Goal: Information Seeking & Learning: Learn about a topic

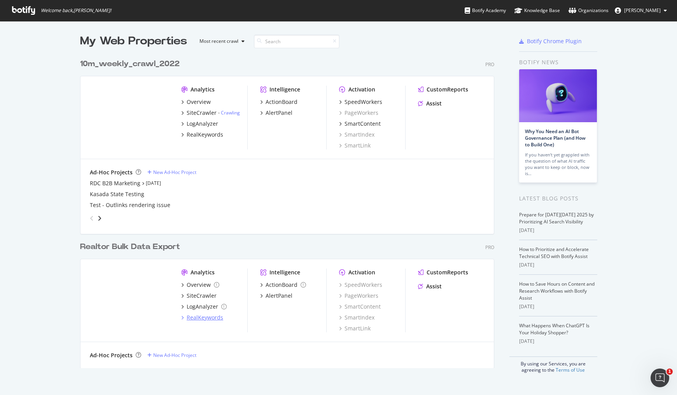
click at [203, 319] on div "RealKeywords" at bounding box center [205, 317] width 37 height 8
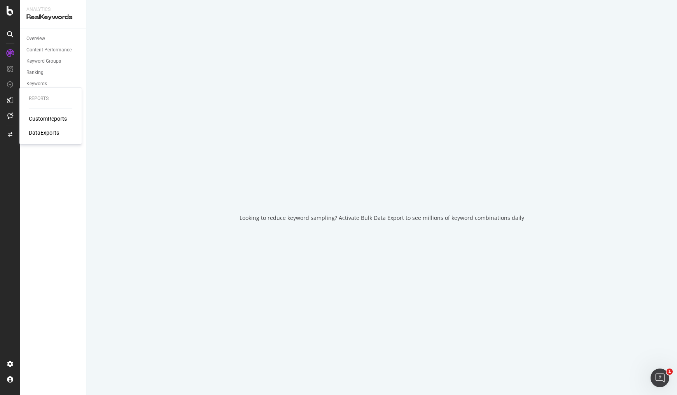
click at [9, 101] on icon at bounding box center [10, 100] width 6 height 6
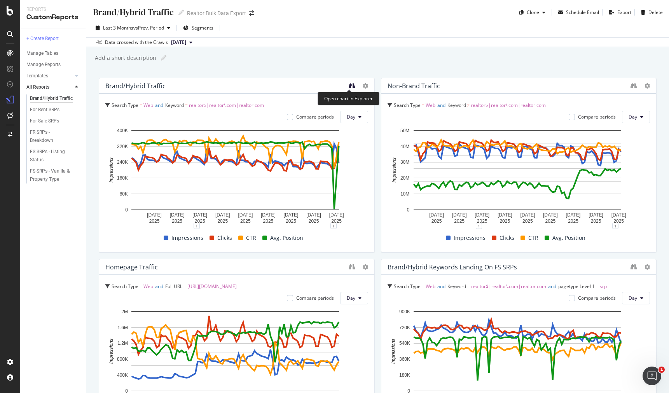
click at [349, 85] on icon "binoculars" at bounding box center [352, 85] width 6 height 6
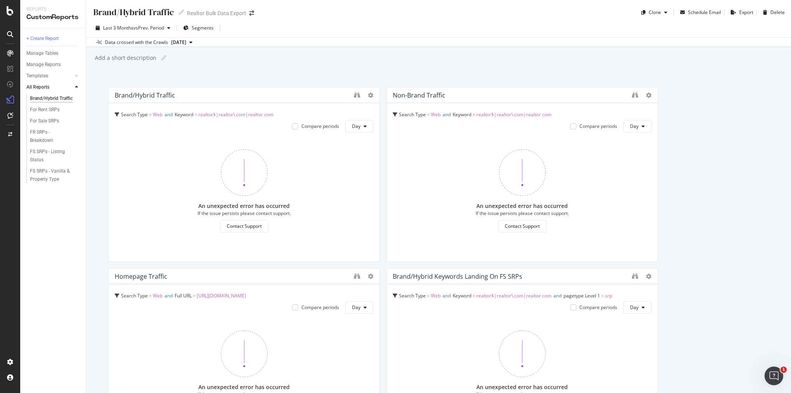
click at [65, 98] on div "Brand/Hybrid Traffic" at bounding box center [51, 98] width 43 height 8
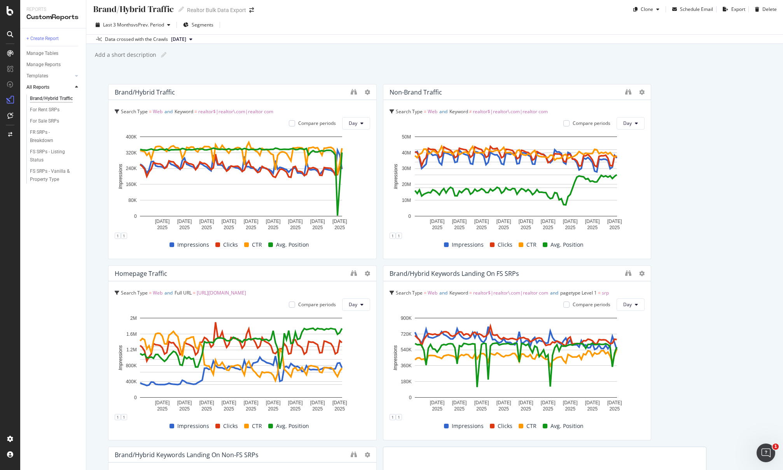
scroll to position [5, 0]
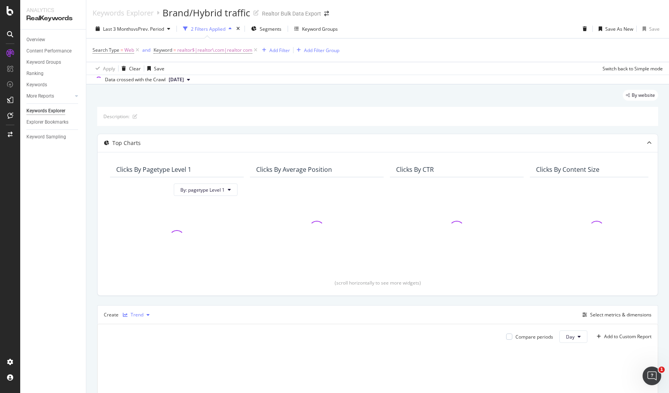
click at [138, 313] on div "Trend" at bounding box center [137, 315] width 13 height 5
click at [137, 236] on div "Table" at bounding box center [140, 238] width 35 height 10
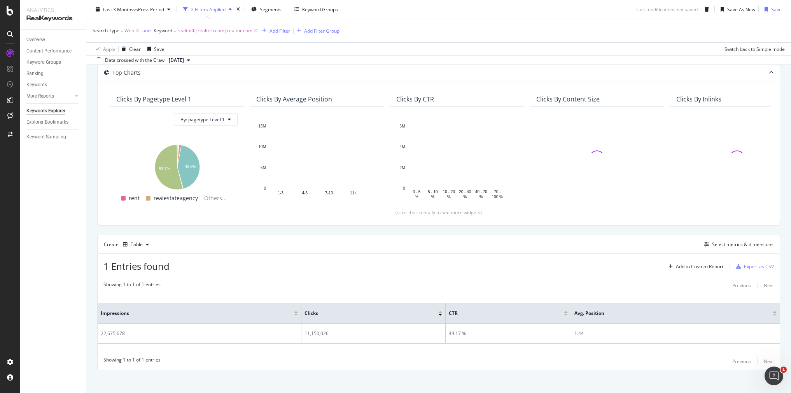
scroll to position [75, 0]
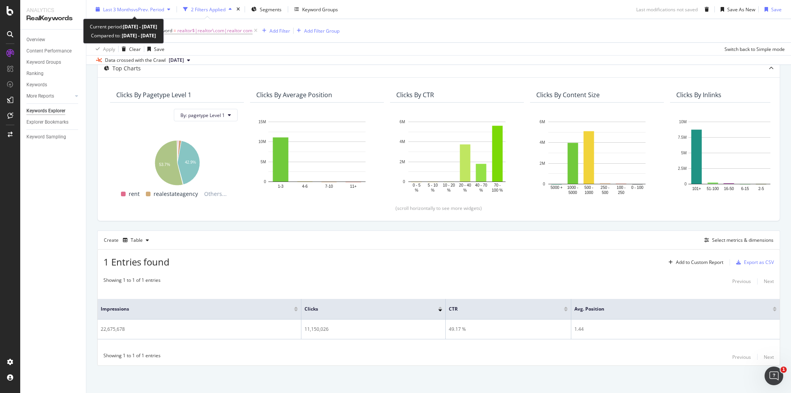
click at [152, 4] on div "Last 3 Months vs Prev. Period" at bounding box center [133, 9] width 81 height 12
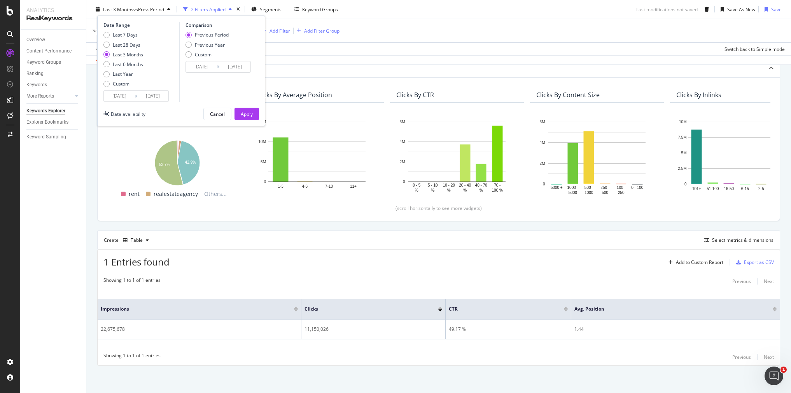
click at [116, 87] on div "Last 7 Days Last 28 Days Last 3 Months Last 6 Months Last Year Custom" at bounding box center [123, 60] width 40 height 59
click at [103, 82] on div "Custom" at bounding box center [106, 83] width 6 height 6
type input "2025/09/03"
type input "2025/08/06"
type input "2025/09/02"
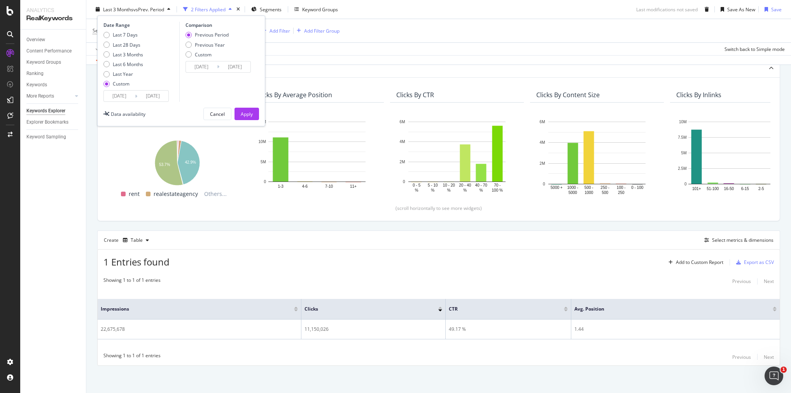
click at [126, 98] on input "2025/09/03" at bounding box center [119, 96] width 31 height 11
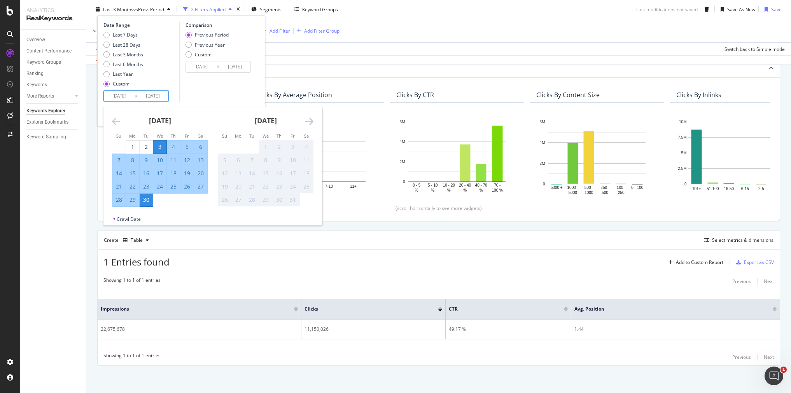
click at [119, 200] on div "28" at bounding box center [118, 200] width 13 height 8
type input "2025/09/28"
type input "2025/09/25"
type input "2025/09/27"
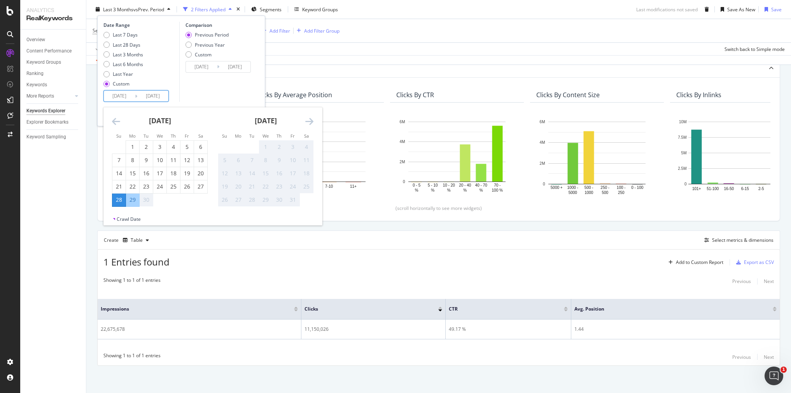
click at [118, 202] on div "28" at bounding box center [118, 200] width 13 height 8
type input "2025/09/28"
type input "2025/09/27"
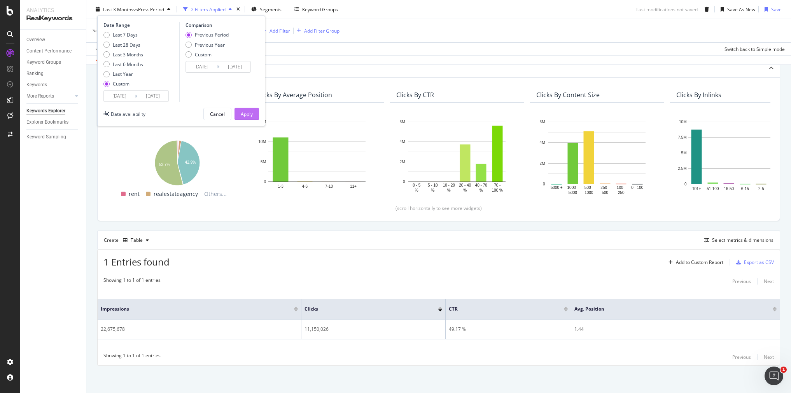
click at [250, 114] on div "Apply" at bounding box center [247, 113] width 12 height 7
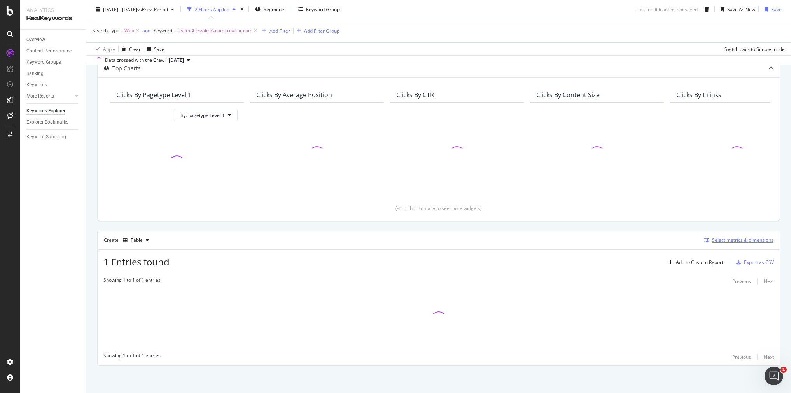
click at [669, 241] on div "Select metrics & dimensions" at bounding box center [742, 240] width 61 height 7
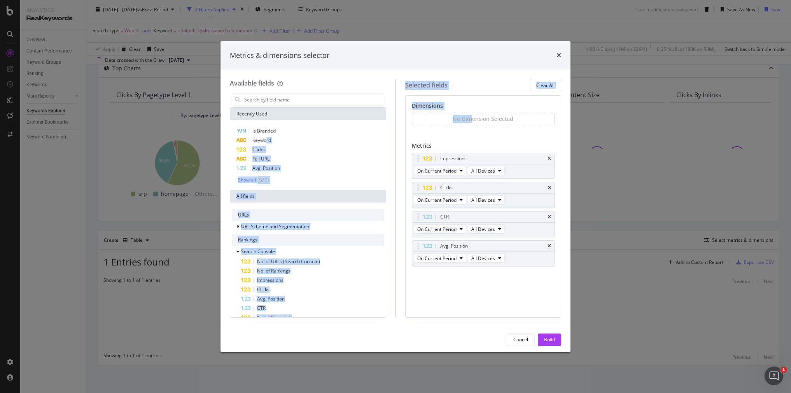
drag, startPoint x: 266, startPoint y: 140, endPoint x: 471, endPoint y: 122, distance: 205.7
click at [471, 122] on div "Available fields Recently Used Is Branded Keyword Clicks Full URL Avg. Position…" at bounding box center [395, 198] width 331 height 238
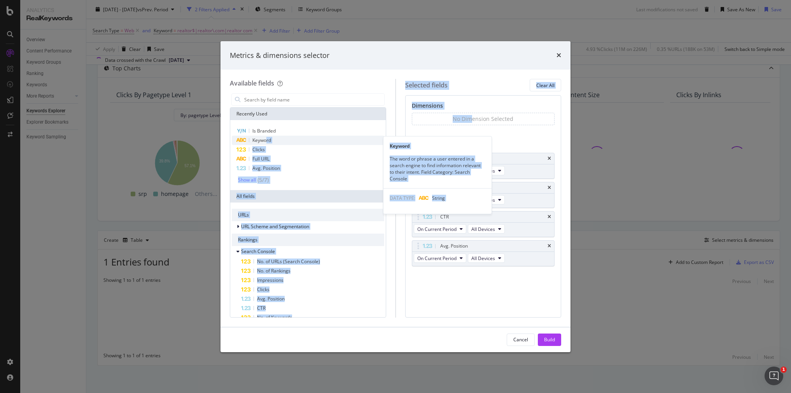
click at [261, 139] on span "Keyword" at bounding box center [261, 140] width 19 height 7
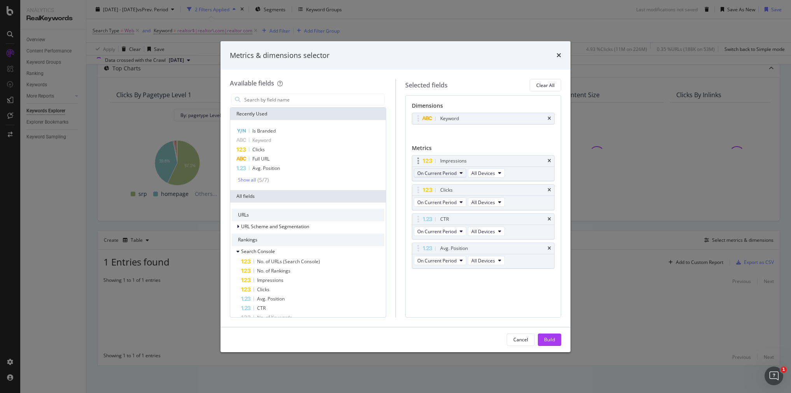
click at [444, 173] on span "On Current Period" at bounding box center [436, 173] width 39 height 7
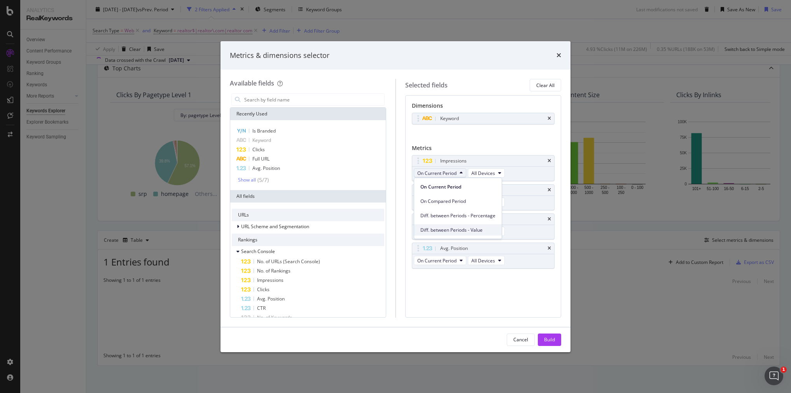
click at [443, 231] on span "Diff. between Periods - Value" at bounding box center [457, 230] width 75 height 7
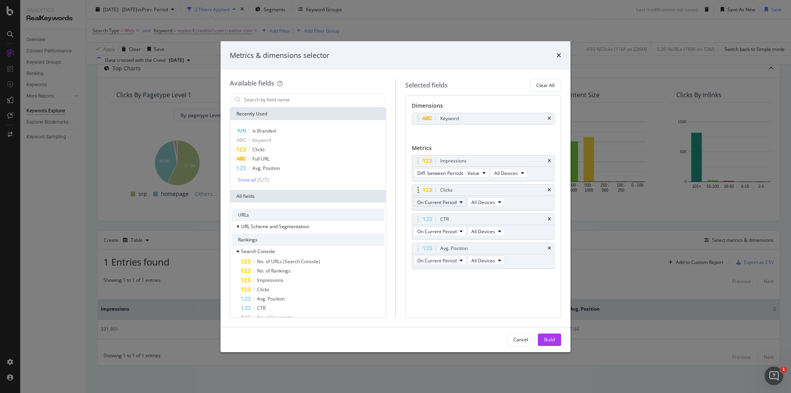
click at [442, 201] on span "On Current Period" at bounding box center [436, 202] width 39 height 7
click at [452, 261] on span "Diff. between Periods - Value" at bounding box center [457, 259] width 75 height 7
click at [441, 227] on button "On Current Period" at bounding box center [440, 231] width 52 height 9
click at [448, 287] on span "Diff. between Periods - Value" at bounding box center [457, 288] width 75 height 7
click at [453, 260] on span "On Current Period" at bounding box center [436, 260] width 39 height 7
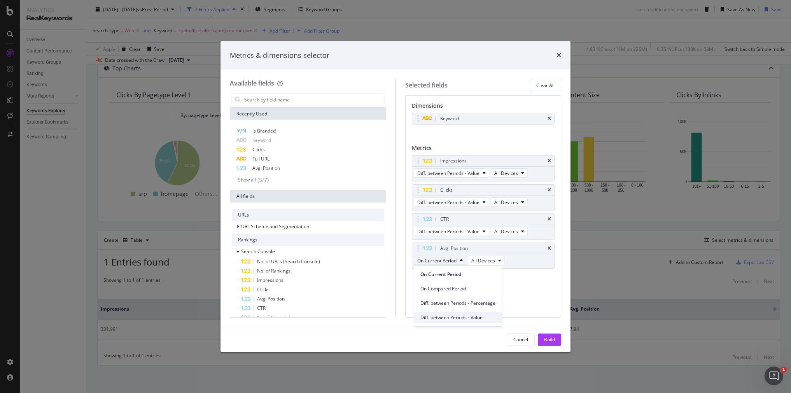
click at [463, 316] on span "Diff. between Periods - Value" at bounding box center [457, 317] width 75 height 7
click at [556, 336] on button "Build" at bounding box center [549, 340] width 23 height 12
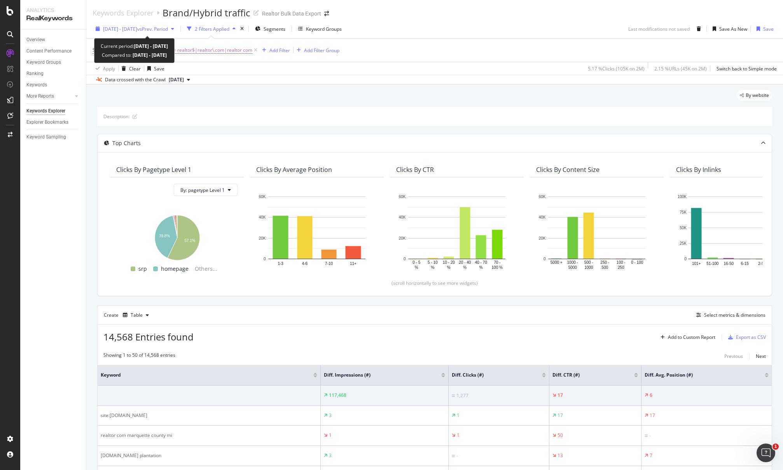
click at [168, 30] on span "vs Prev. Period" at bounding box center [152, 29] width 31 height 7
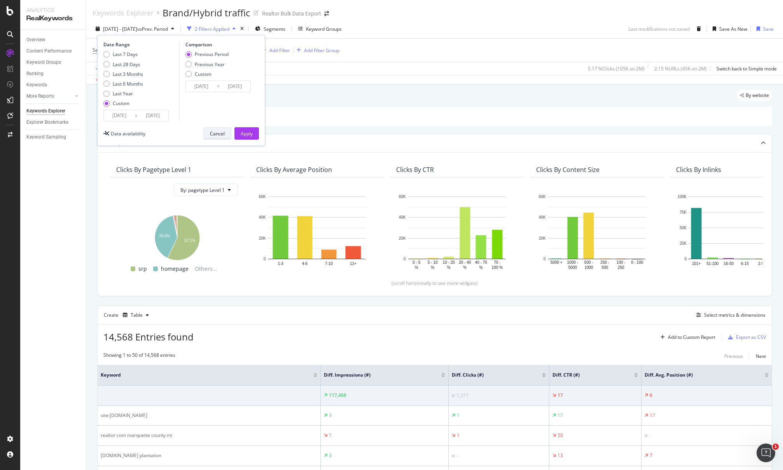
click at [214, 134] on div "Cancel" at bounding box center [217, 133] width 15 height 7
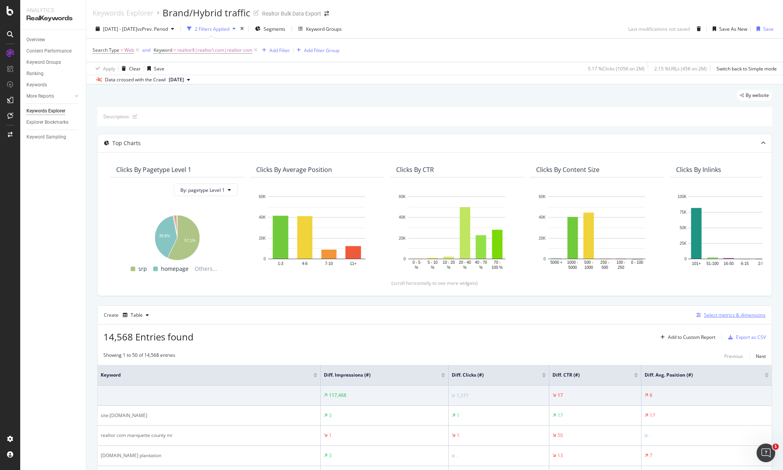
click at [669, 311] on div "Select metrics & dimensions" at bounding box center [729, 315] width 72 height 9
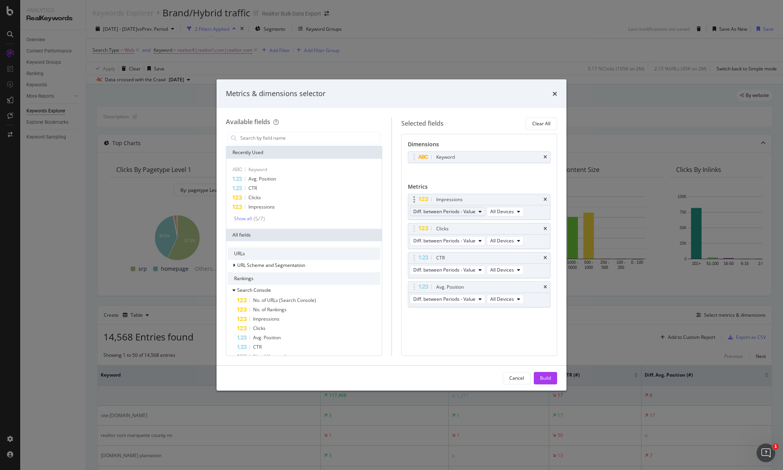
click at [457, 209] on span "Diff. between Periods - Value" at bounding box center [444, 211] width 62 height 7
click at [449, 225] on span "On Current Period" at bounding box center [453, 225] width 75 height 7
click at [458, 245] on button "Diff. between Periods - Value" at bounding box center [447, 240] width 75 height 9
click at [444, 255] on span "On Current Period" at bounding box center [453, 254] width 75 height 7
click at [452, 267] on span "Diff. between Periods - Value" at bounding box center [444, 269] width 62 height 7
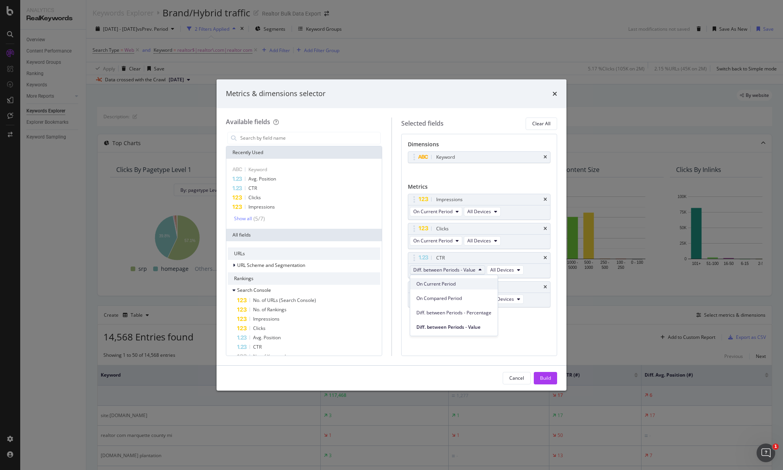
click at [453, 284] on span "On Current Period" at bounding box center [453, 283] width 75 height 7
click at [463, 295] on span "Diff. between Periods - Value" at bounding box center [444, 298] width 62 height 7
click at [441, 315] on span "On Current Period" at bounding box center [453, 312] width 75 height 7
click at [543, 380] on div "Build" at bounding box center [545, 377] width 11 height 7
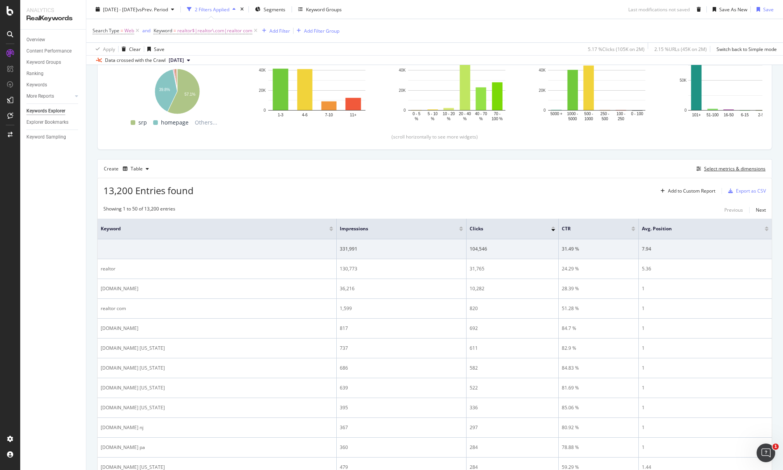
scroll to position [148, 0]
